Goal: Information Seeking & Learning: Learn about a topic

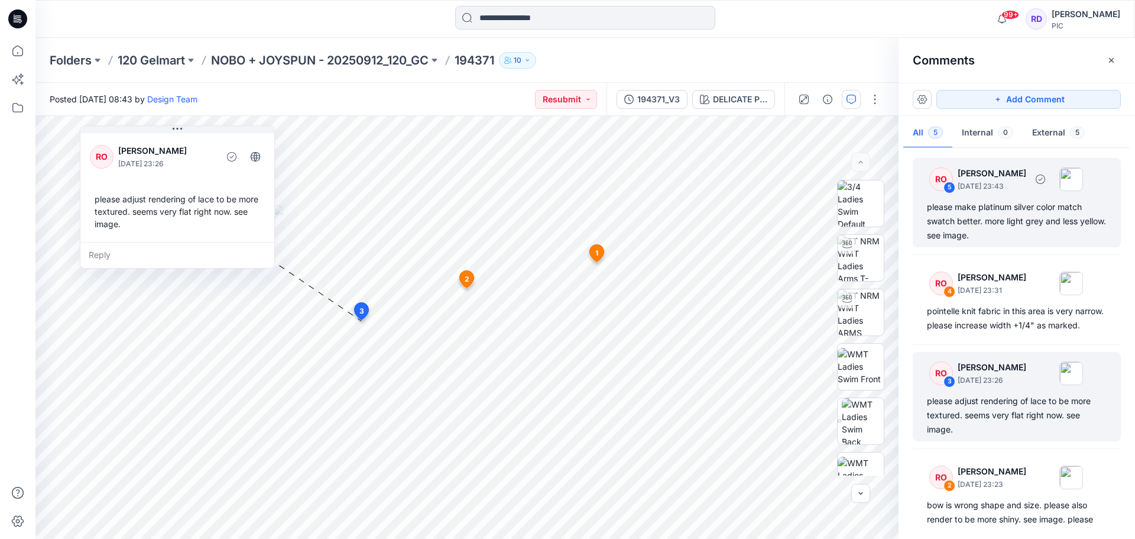
click at [1055, 206] on div "please make platinum silver color match swatch better. more light grey and less…" at bounding box center [1017, 221] width 180 height 43
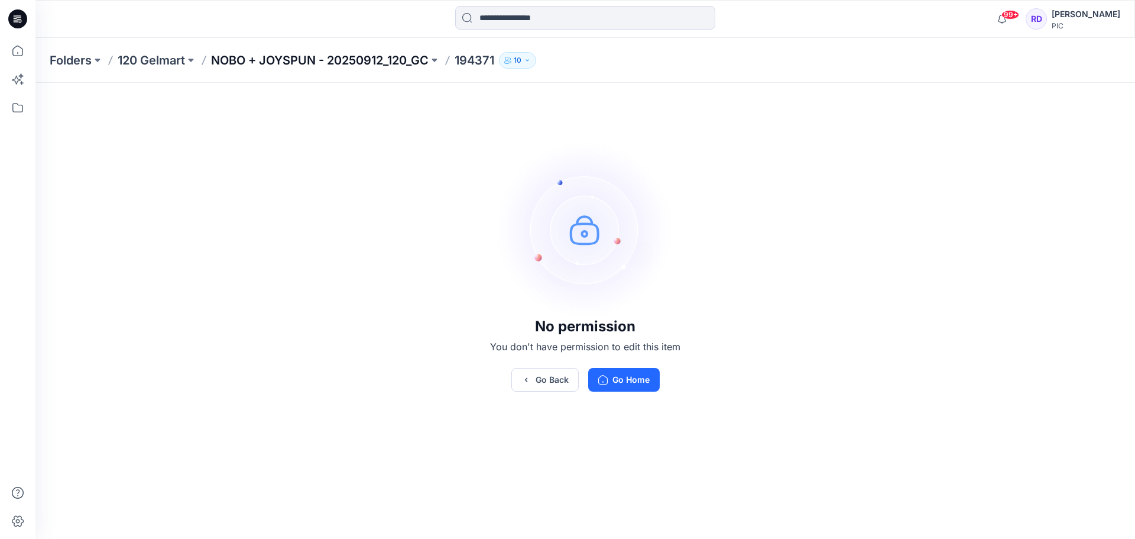
click at [402, 64] on p "NOBO + JOYSPUN - 20250912_120_GC" at bounding box center [320, 60] width 218 height 17
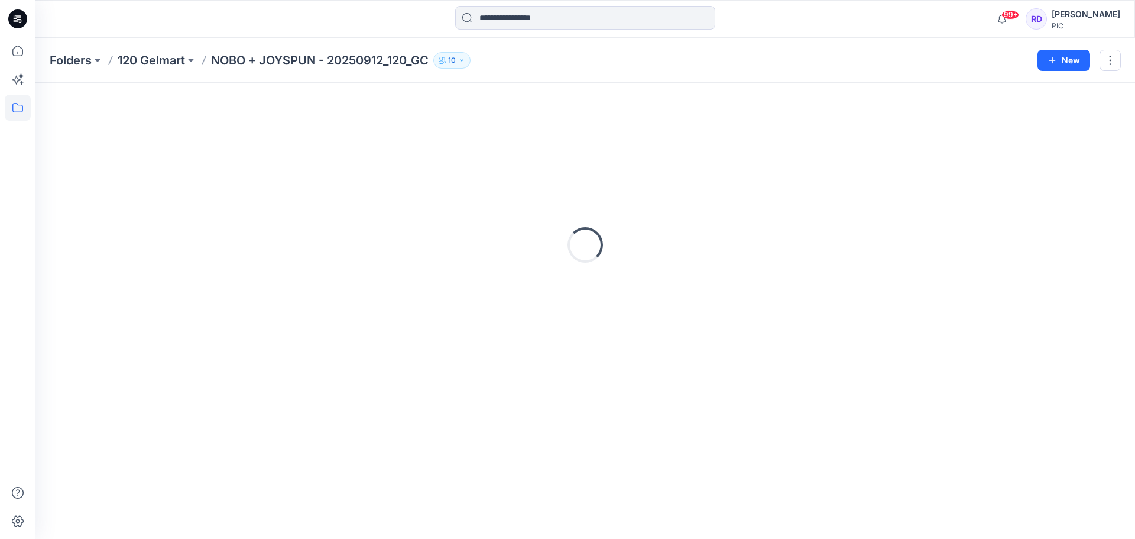
click at [1052, 13] on div "Rukshi Dheerasekara" at bounding box center [1086, 14] width 69 height 14
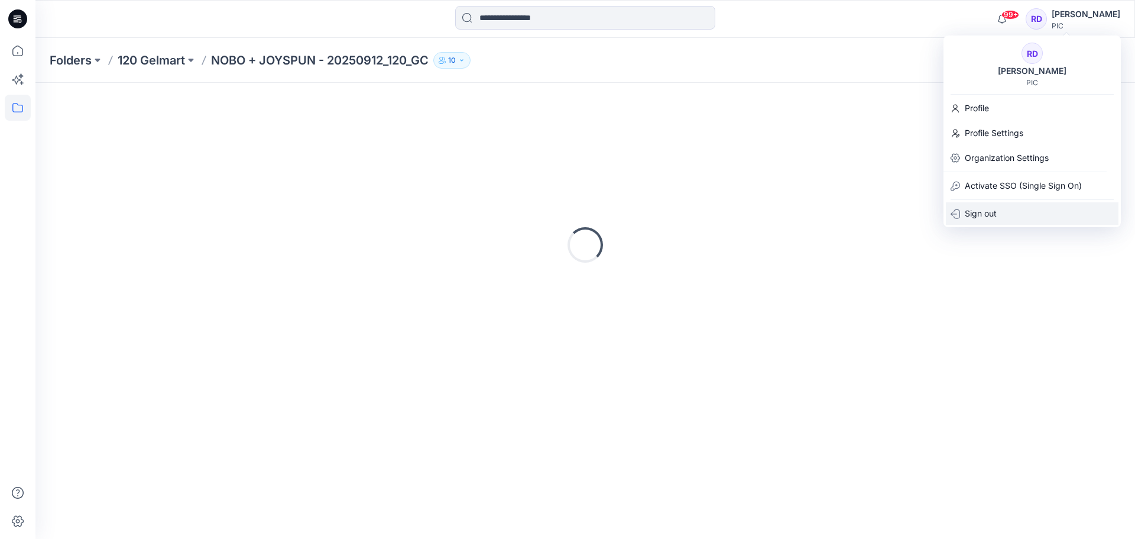
click at [987, 212] on p "Sign out" at bounding box center [981, 213] width 32 height 22
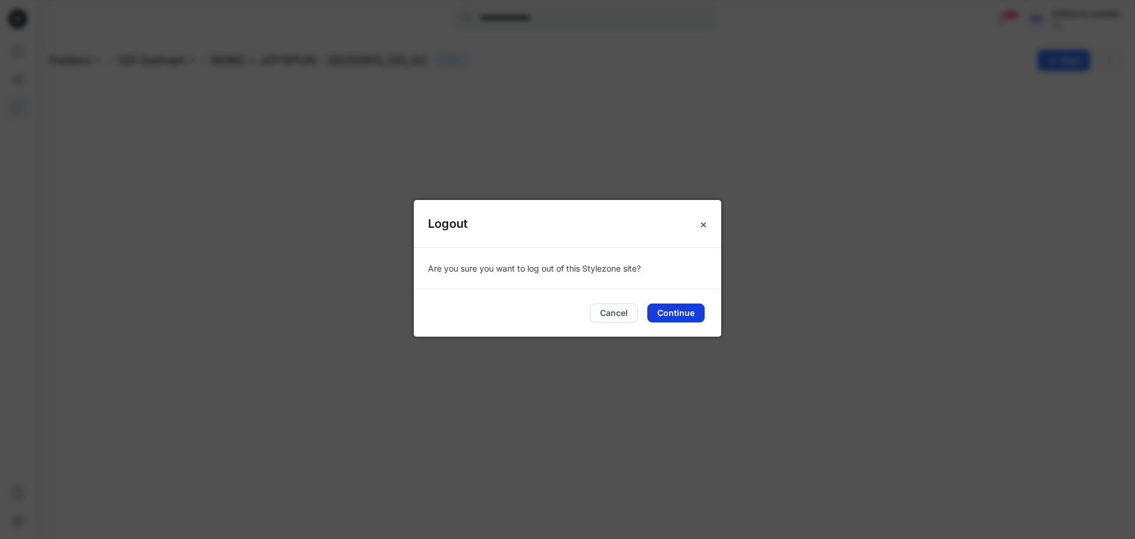
click at [681, 312] on button "Continue" at bounding box center [675, 312] width 57 height 19
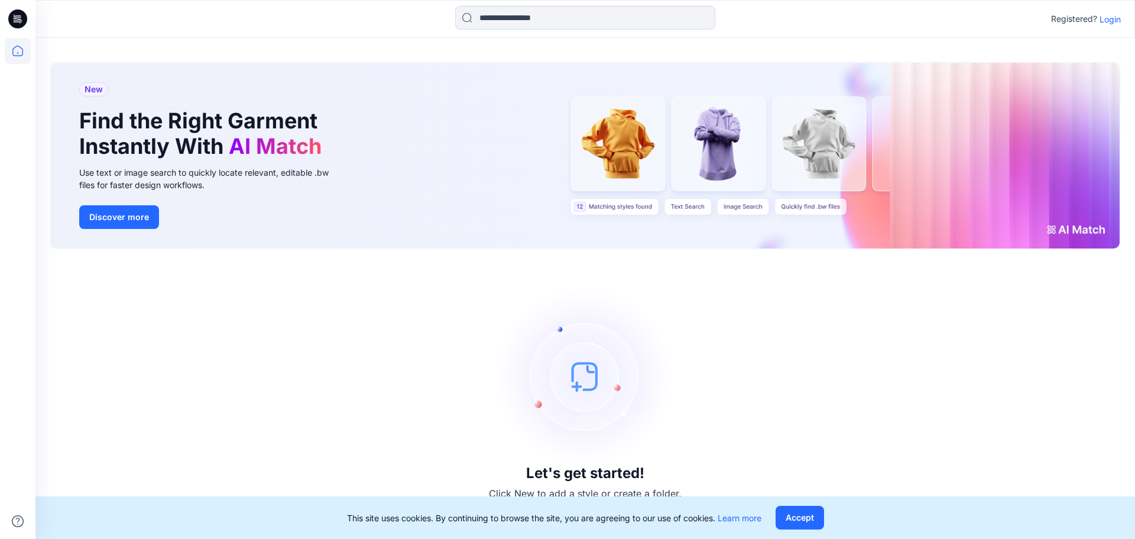
click at [1111, 17] on p "Login" at bounding box center [1110, 19] width 21 height 12
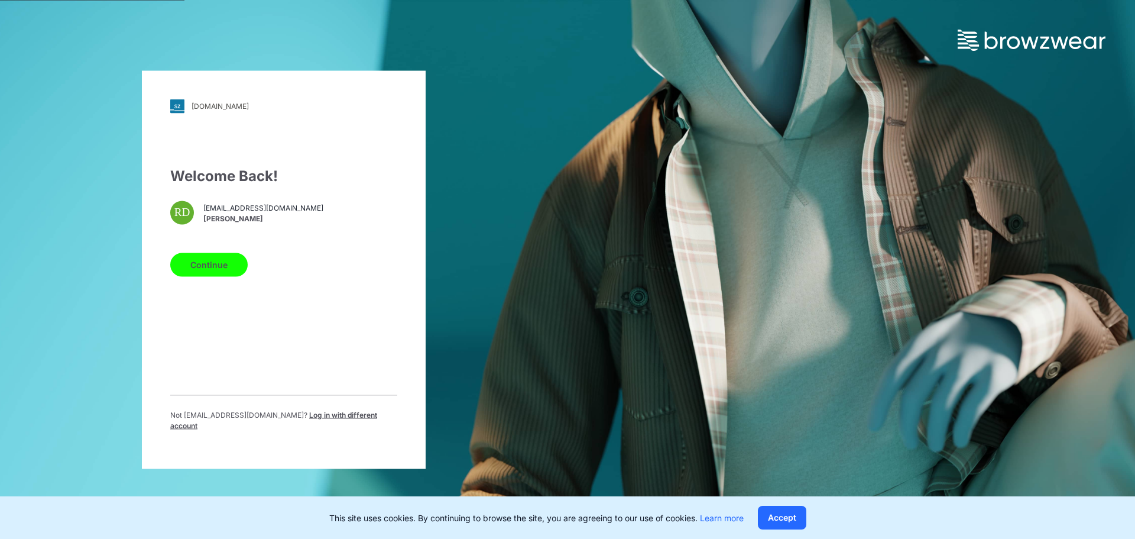
click at [267, 423] on span "Log in with different account" at bounding box center [273, 420] width 207 height 20
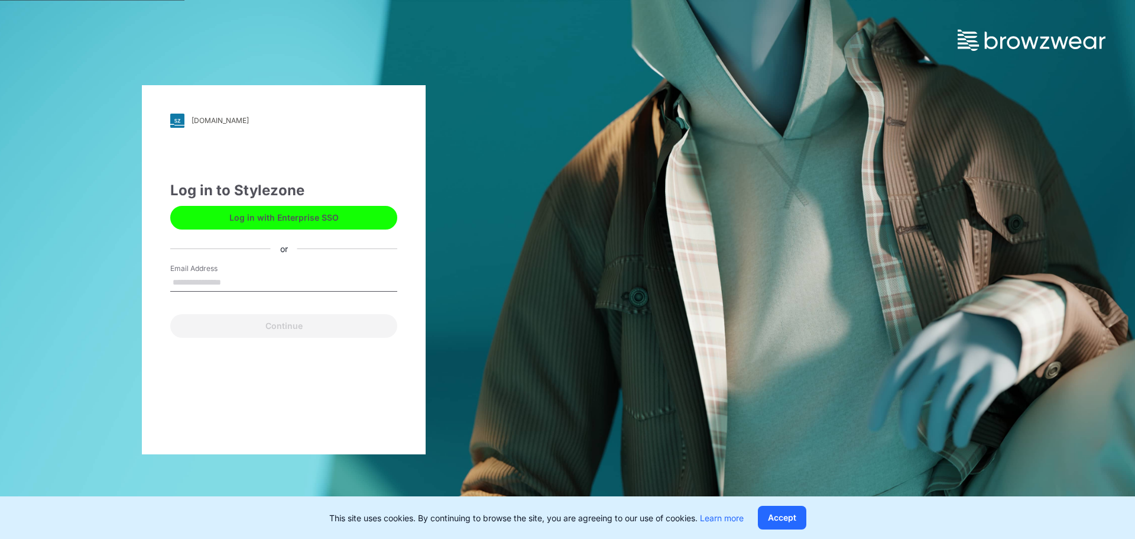
type input "**********"
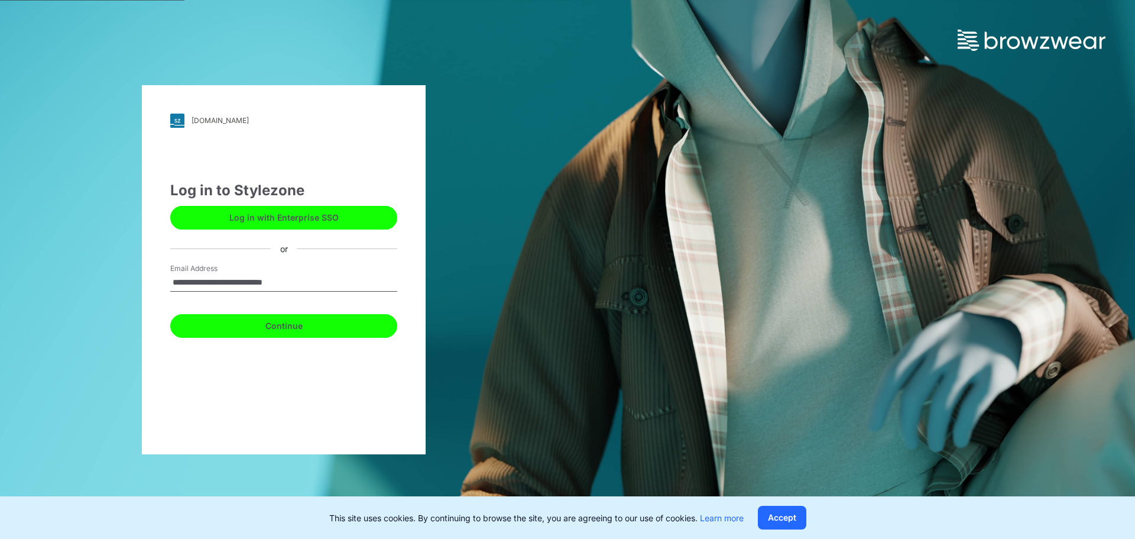
click at [237, 325] on button "Continue" at bounding box center [283, 326] width 227 height 24
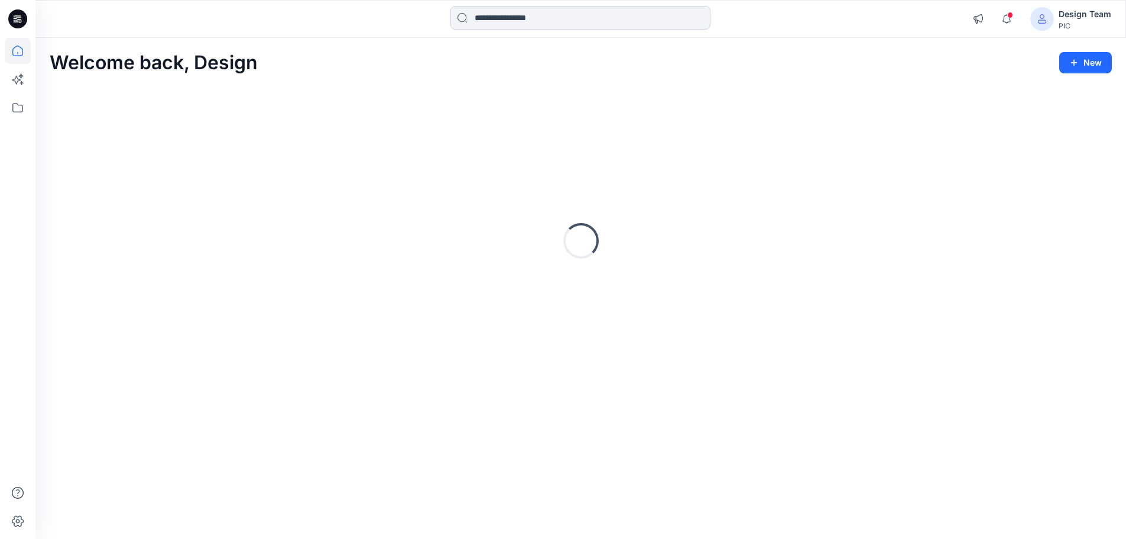
click at [499, 18] on input at bounding box center [581, 18] width 260 height 24
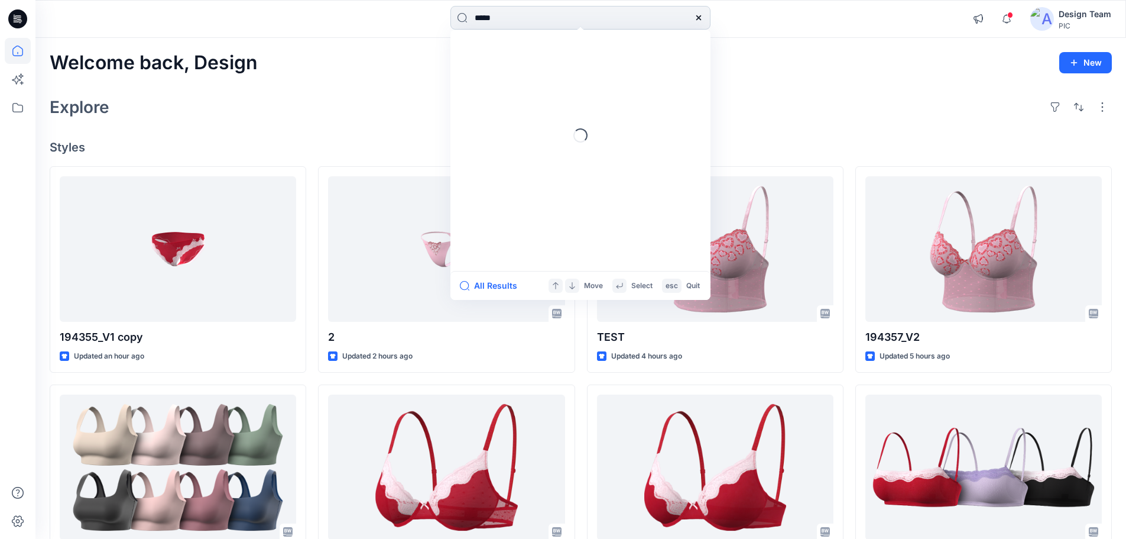
type input "******"
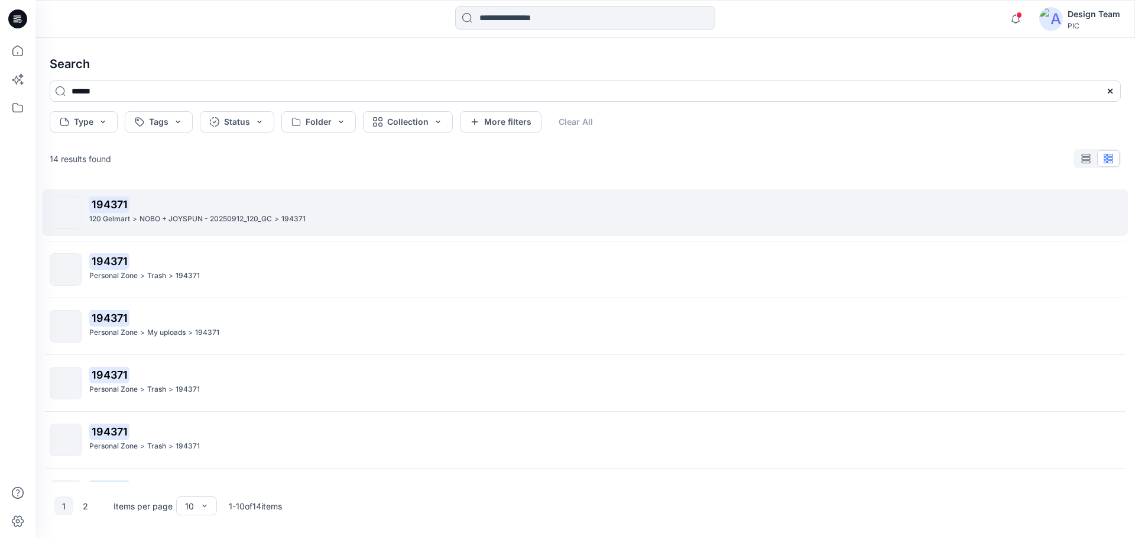
click at [176, 218] on p "NOBO + JOYSPUN - 20250912_120_GC" at bounding box center [206, 219] width 132 height 12
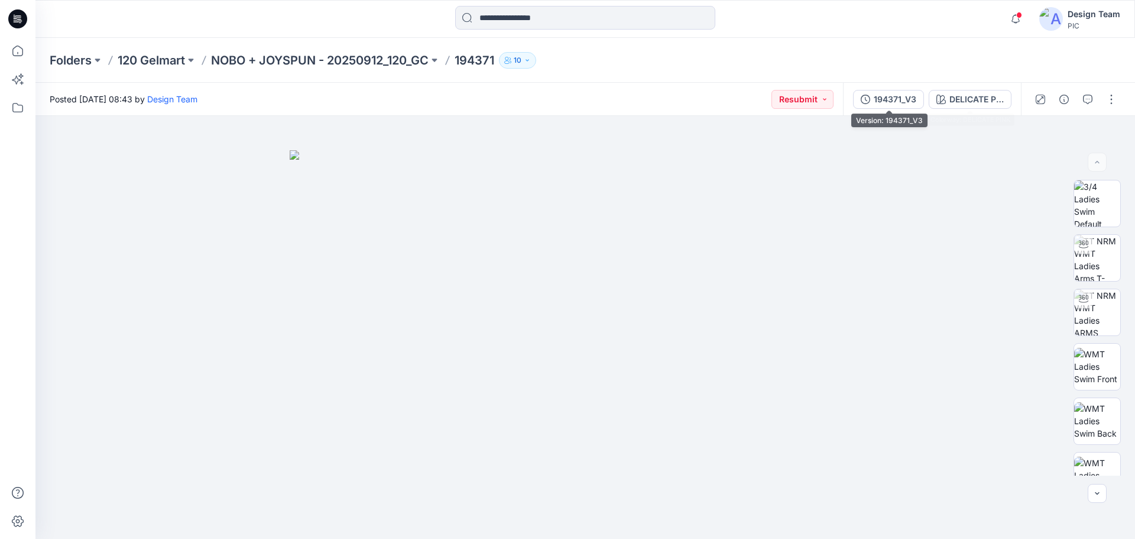
click at [894, 102] on div "194371_V3" at bounding box center [895, 99] width 43 height 13
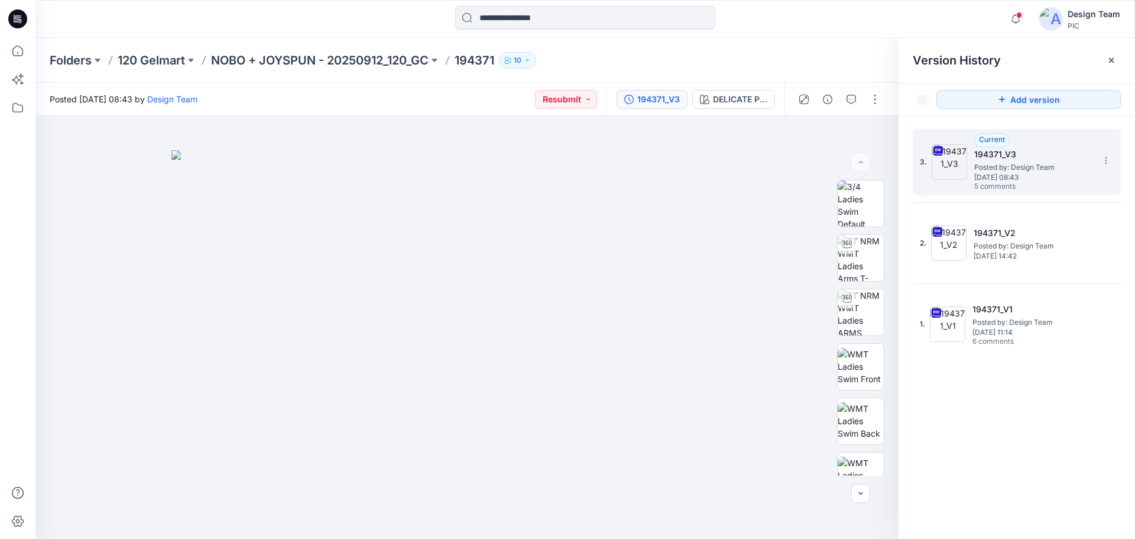
click at [1015, 177] on span "[DATE] 08:43" at bounding box center [1033, 177] width 118 height 8
click at [853, 97] on icon "button" at bounding box center [851, 99] width 9 height 9
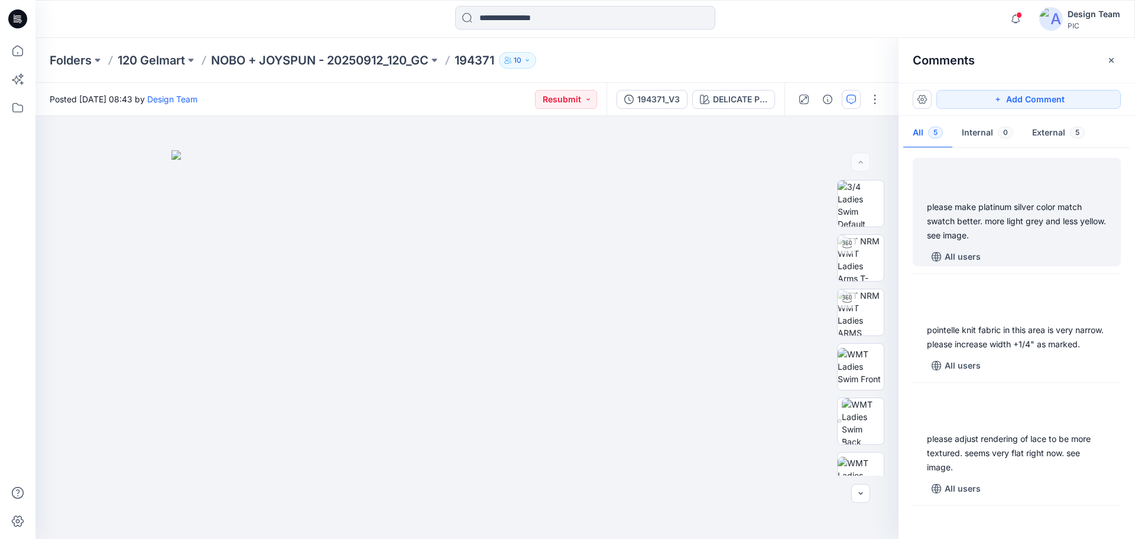
click at [1025, 228] on div "please make platinum silver color match swatch better. more light grey and less…" at bounding box center [1017, 221] width 180 height 43
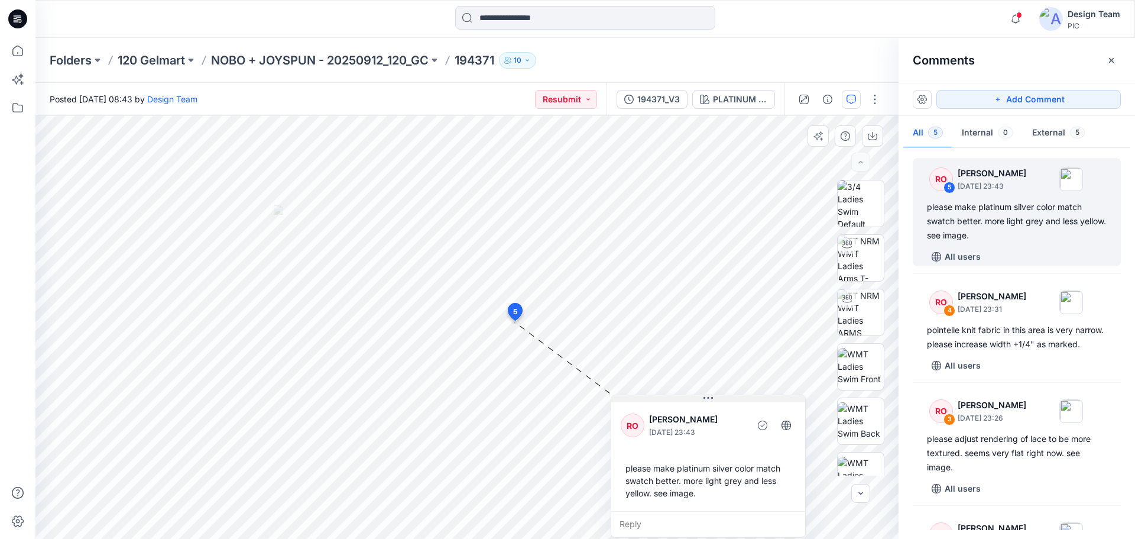
drag, startPoint x: 606, startPoint y: 206, endPoint x: 739, endPoint y: 398, distance: 233.7
click at [739, 398] on button at bounding box center [708, 398] width 194 height 7
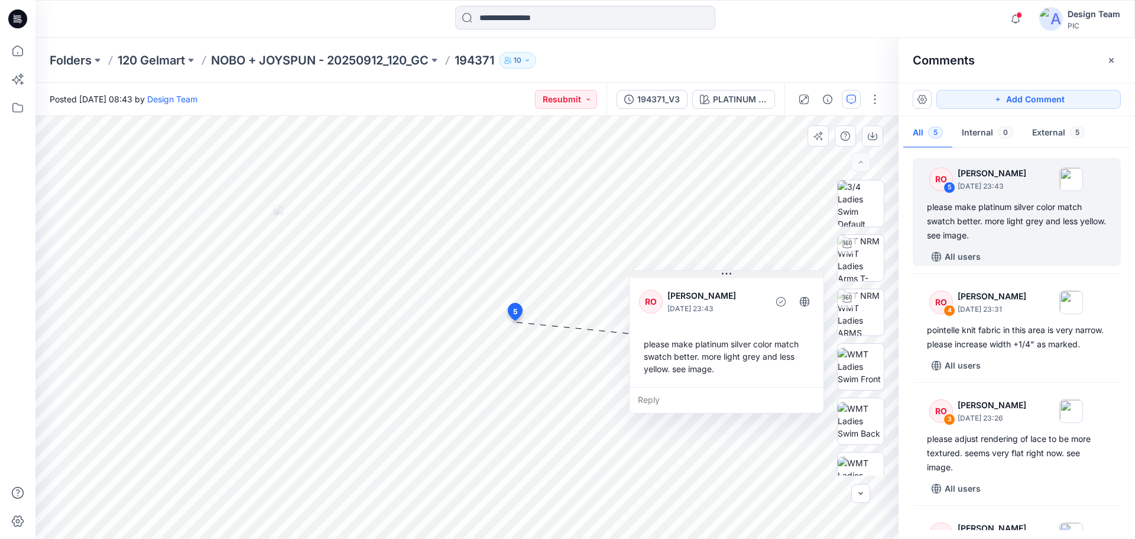
drag, startPoint x: 708, startPoint y: 397, endPoint x: 737, endPoint y: 273, distance: 127.5
click at [737, 273] on button at bounding box center [727, 274] width 194 height 7
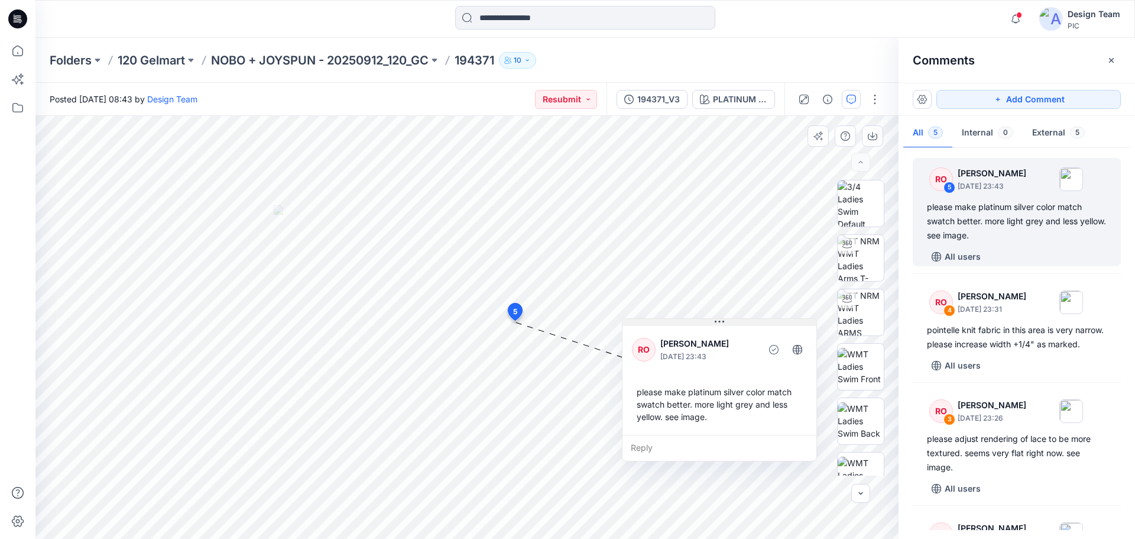
drag, startPoint x: 788, startPoint y: 274, endPoint x: 780, endPoint y: 322, distance: 49.0
click at [780, 322] on button at bounding box center [720, 322] width 194 height 7
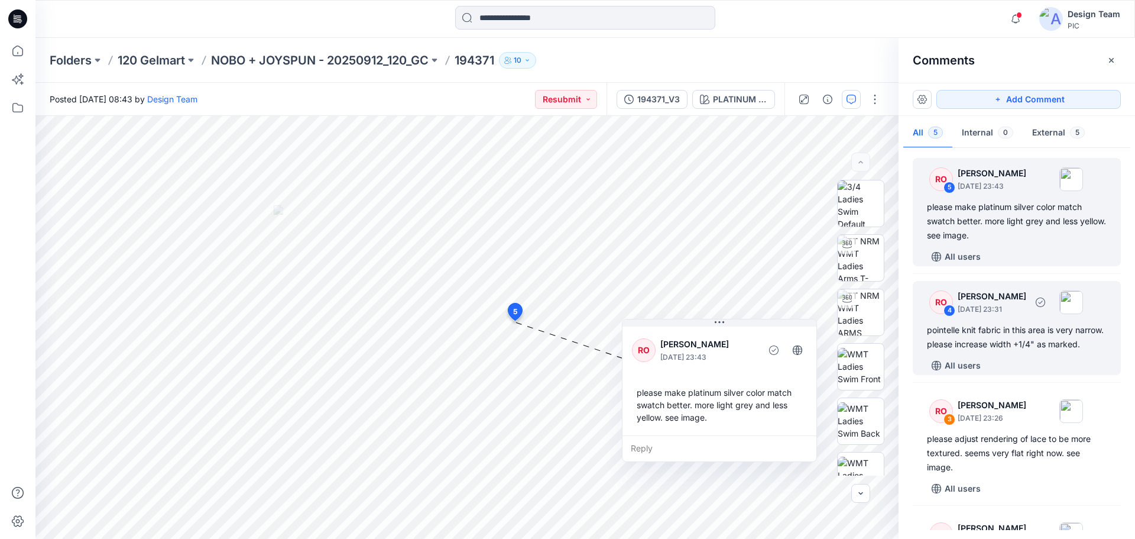
click at [1016, 342] on div "pointelle knit fabric in this area is very narrow. please increase width +1/4" …" at bounding box center [1017, 337] width 180 height 28
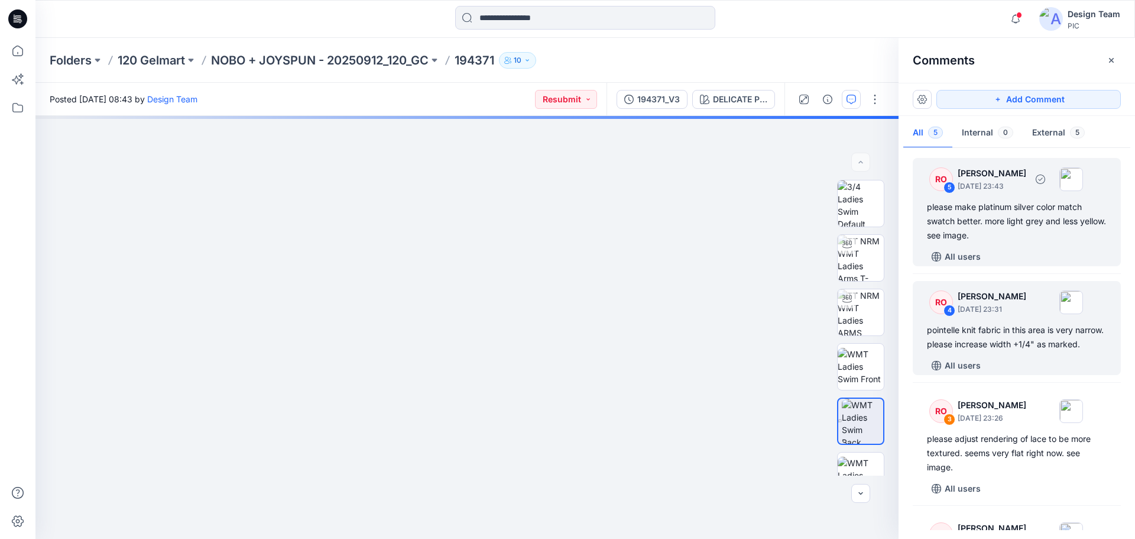
click at [1054, 221] on div "please make platinum silver color match swatch better. more light grey and less…" at bounding box center [1017, 221] width 180 height 43
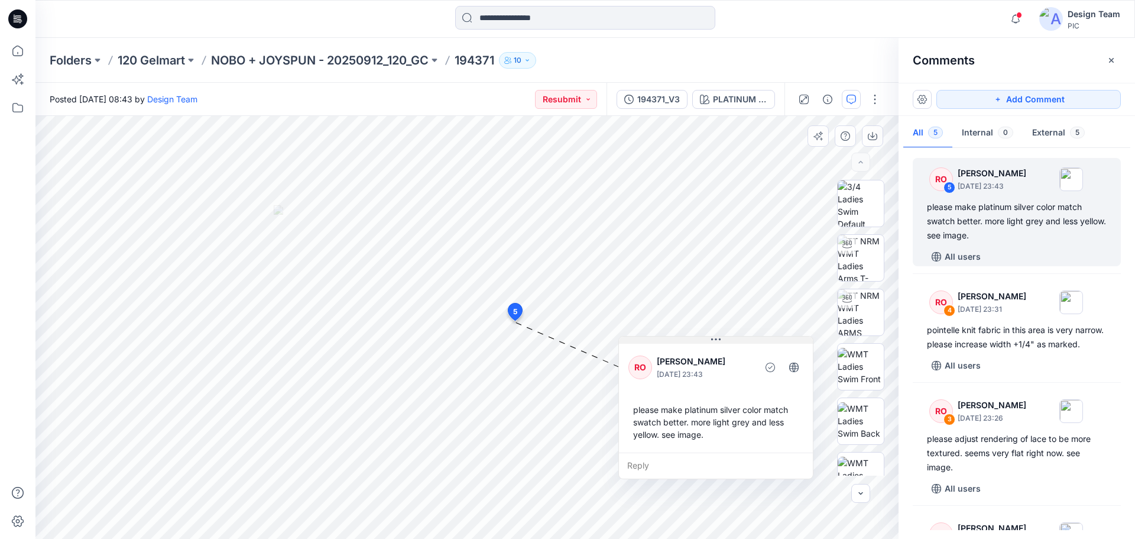
drag, startPoint x: 571, startPoint y: 329, endPoint x: 693, endPoint y: 339, distance: 122.2
click at [693, 339] on button at bounding box center [716, 339] width 194 height 7
